Goal: Information Seeking & Learning: Learn about a topic

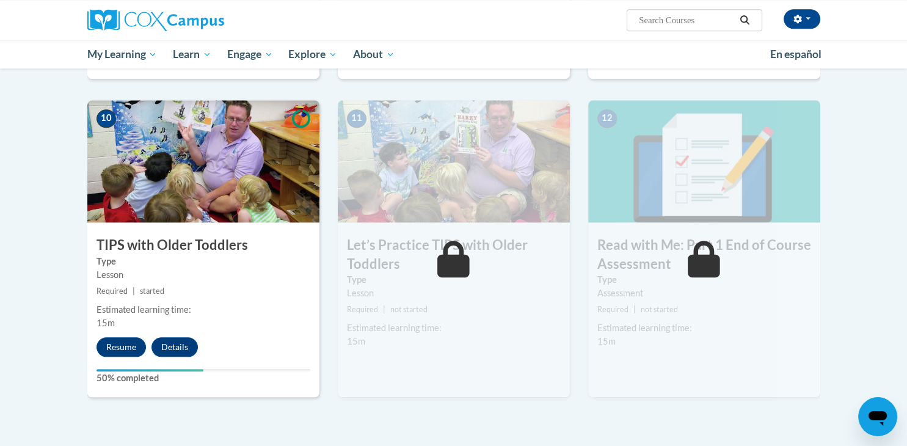
scroll to position [1193, 0]
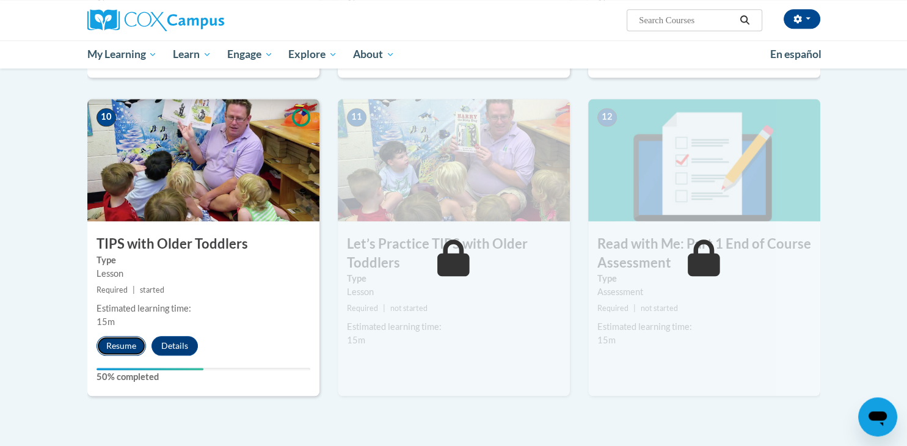
click at [131, 341] on button "Resume" at bounding box center [120, 346] width 49 height 20
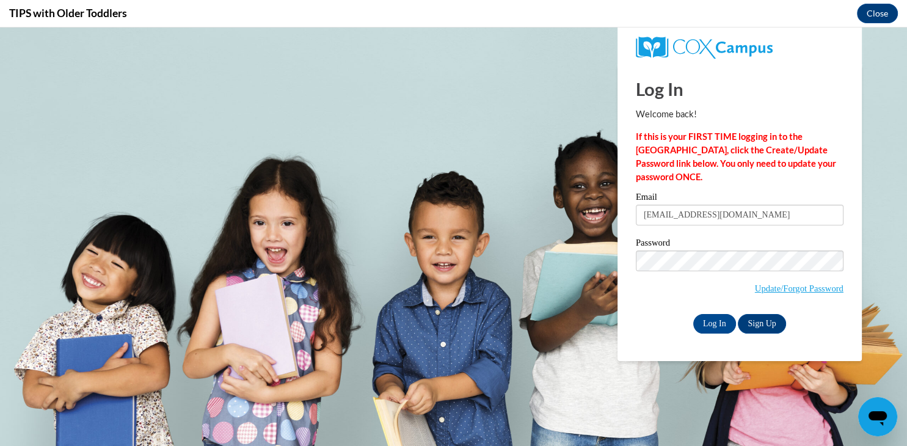
scroll to position [0, 0]
click at [711, 317] on input "Log In" at bounding box center [714, 324] width 43 height 20
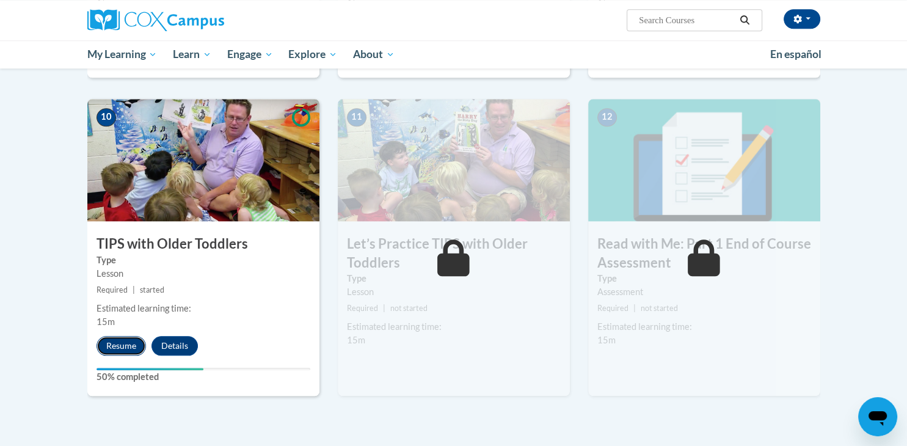
click at [119, 341] on button "Resume" at bounding box center [120, 346] width 49 height 20
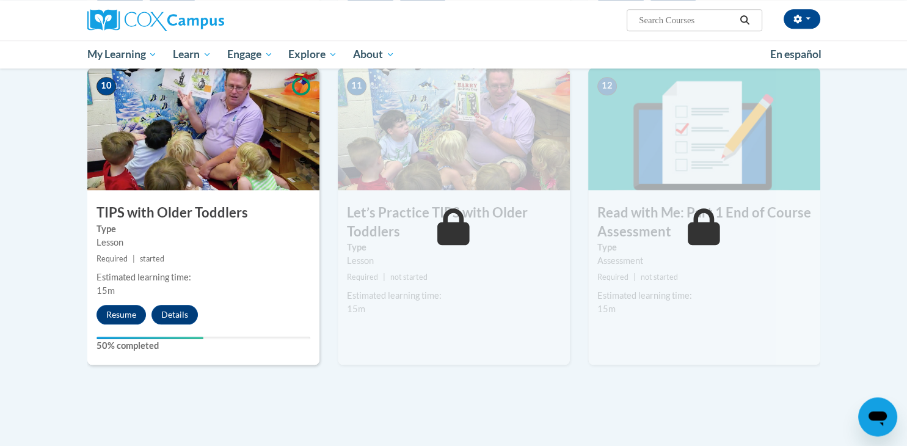
scroll to position [1245, 0]
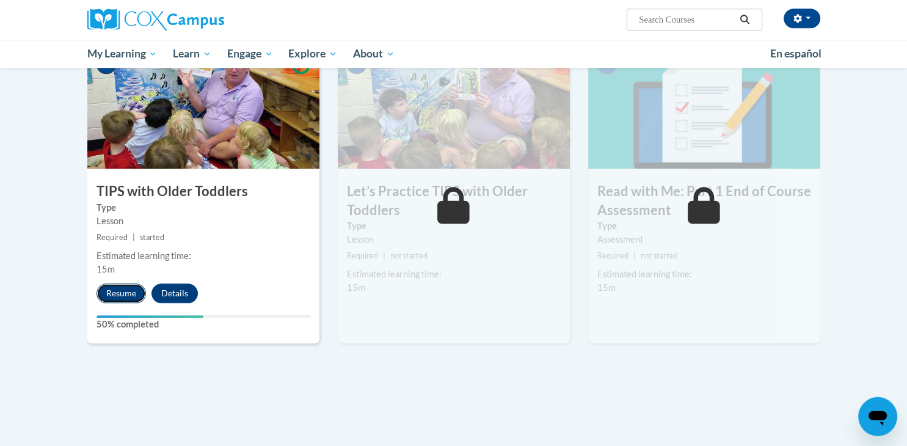
click at [125, 287] on button "Resume" at bounding box center [120, 294] width 49 height 20
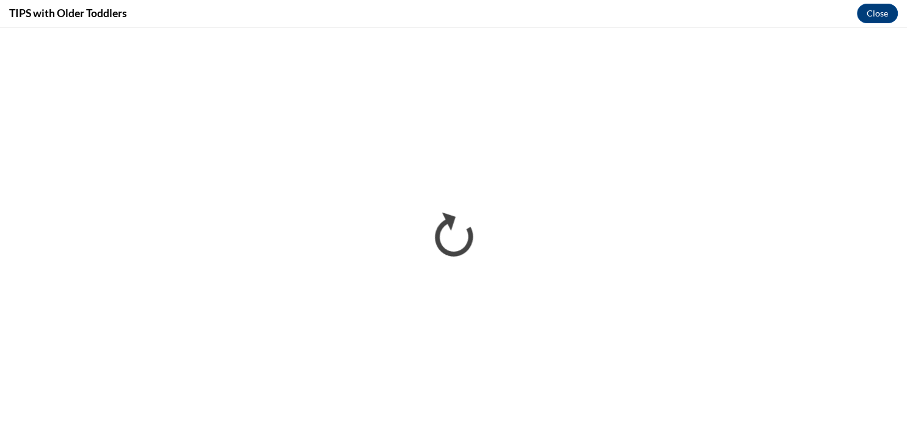
scroll to position [0, 0]
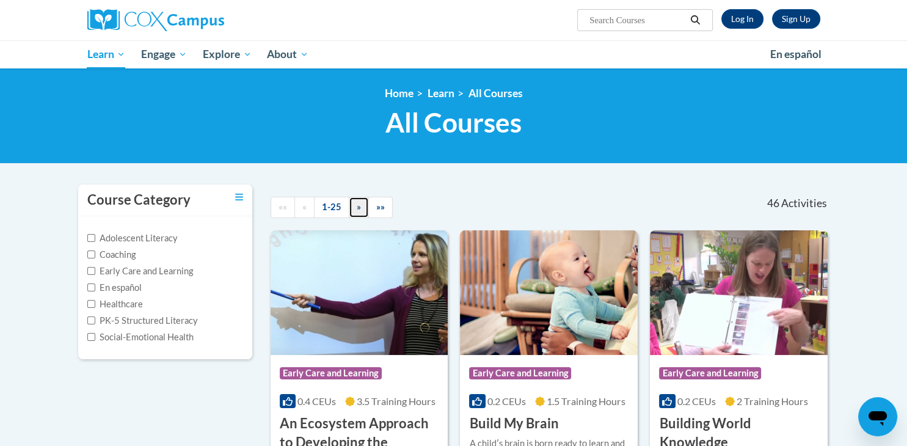
click at [358, 200] on link "»" at bounding box center [359, 207] width 20 height 21
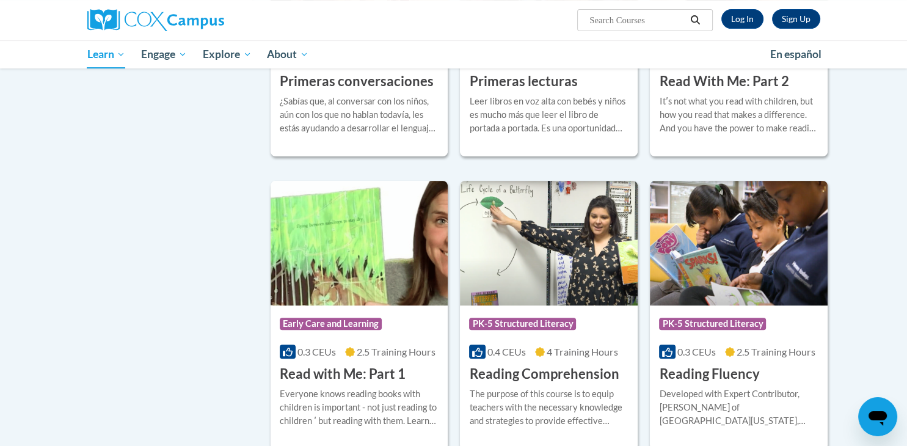
scroll to position [355, 0]
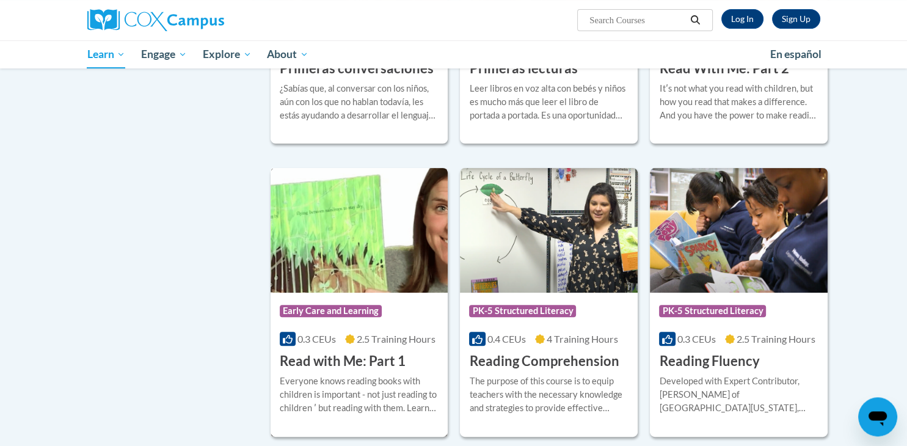
click at [383, 331] on div "Course Category: Early Care and Learning 0.3 CEUs 2.5 Training Hours COURSE Rea…" at bounding box center [359, 331] width 178 height 78
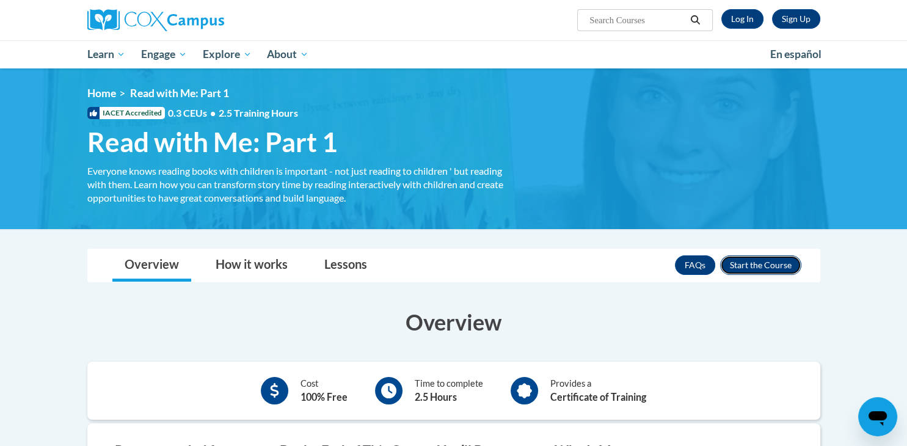
click at [784, 258] on button "Enroll" at bounding box center [760, 265] width 81 height 20
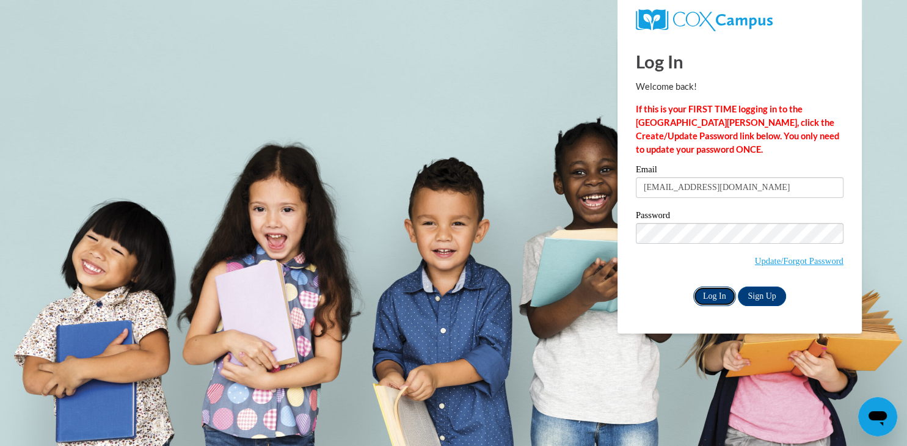
click at [714, 292] on input "Log In" at bounding box center [714, 296] width 43 height 20
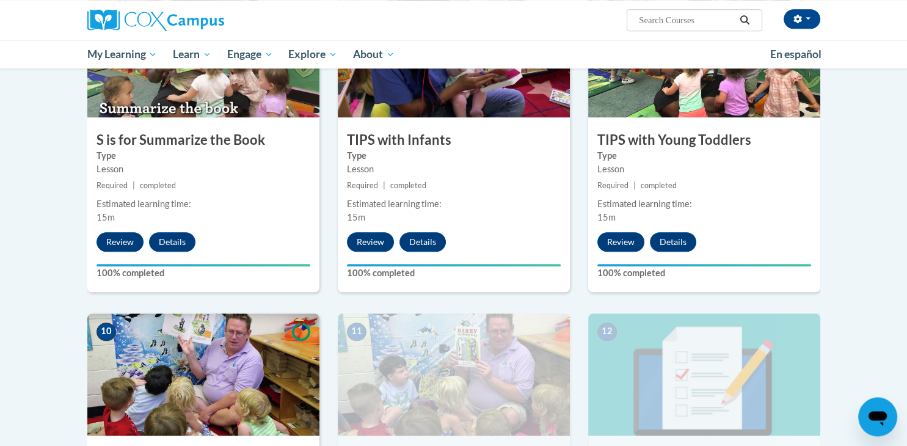
scroll to position [1138, 0]
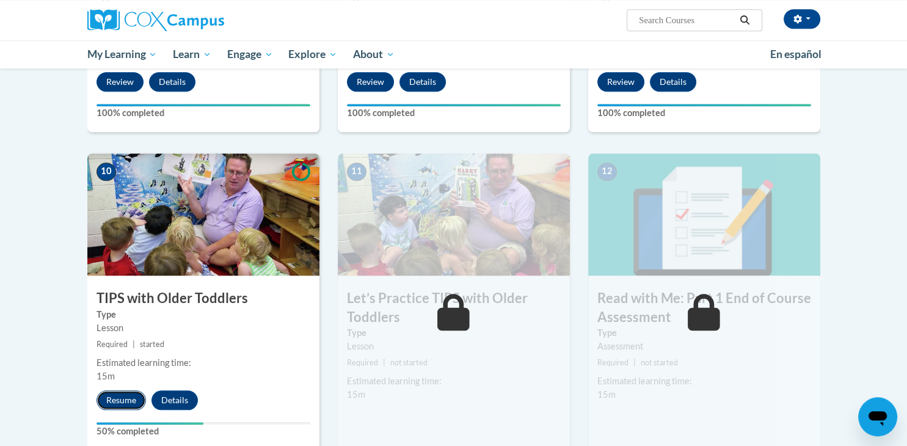
click at [123, 393] on button "Resume" at bounding box center [120, 400] width 49 height 20
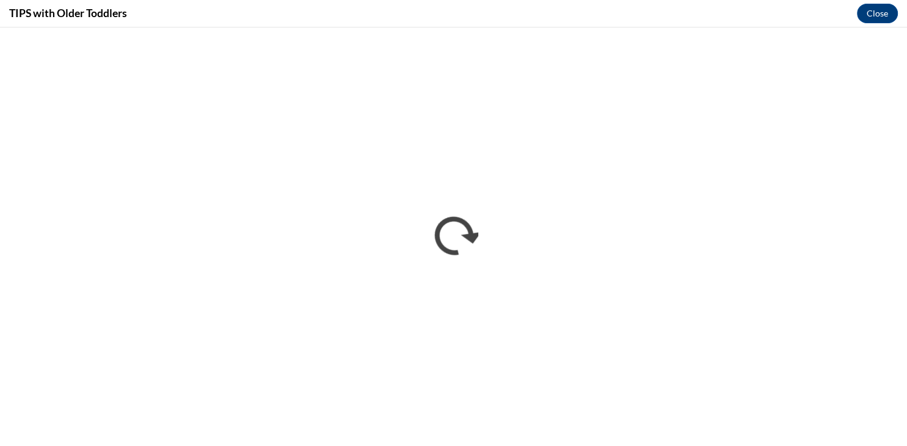
scroll to position [0, 0]
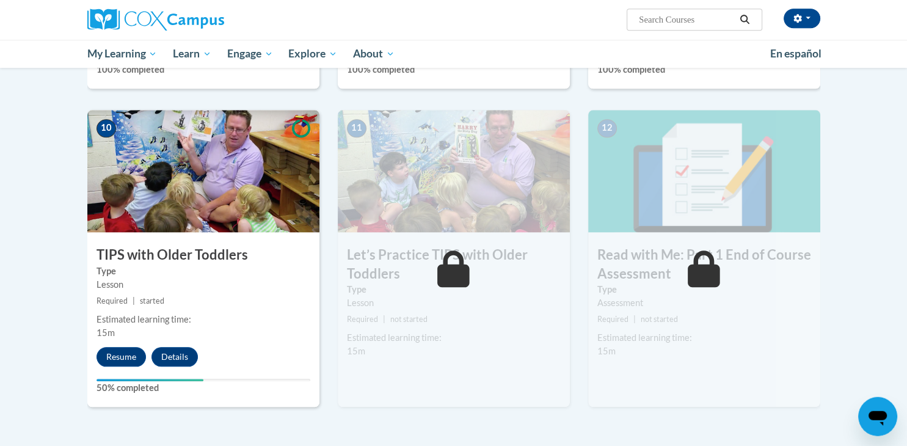
scroll to position [1189, 0]
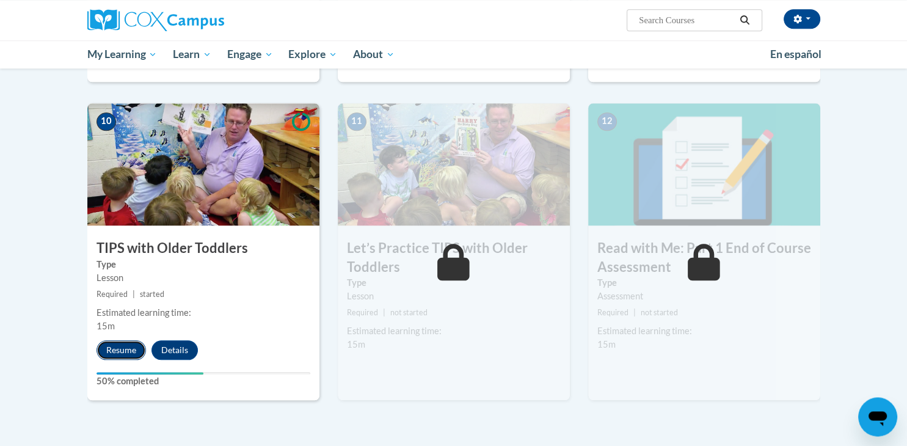
click at [121, 342] on button "Resume" at bounding box center [120, 350] width 49 height 20
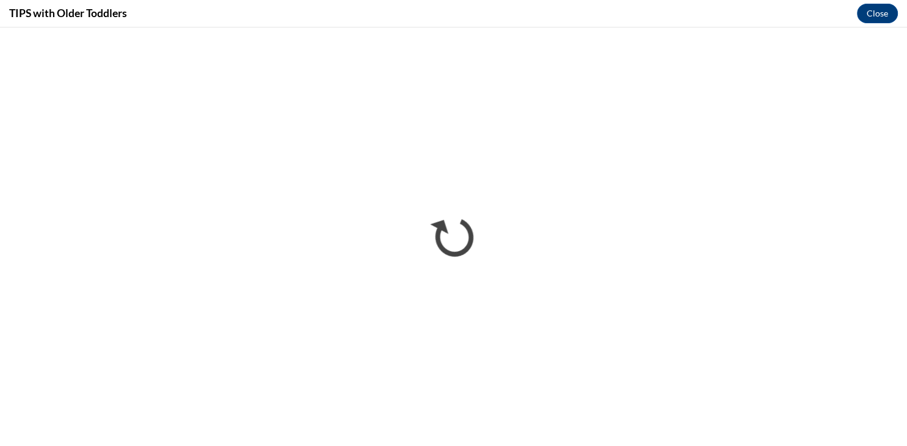
scroll to position [0, 0]
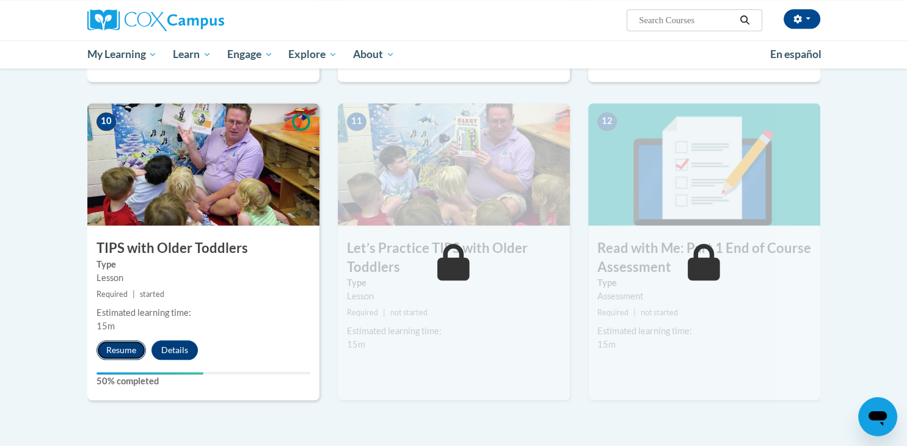
click at [120, 345] on button "Resume" at bounding box center [120, 350] width 49 height 20
click at [109, 346] on button "Resume" at bounding box center [120, 350] width 49 height 20
